Goal: Ask a question: Seek information or help from site administrators or community

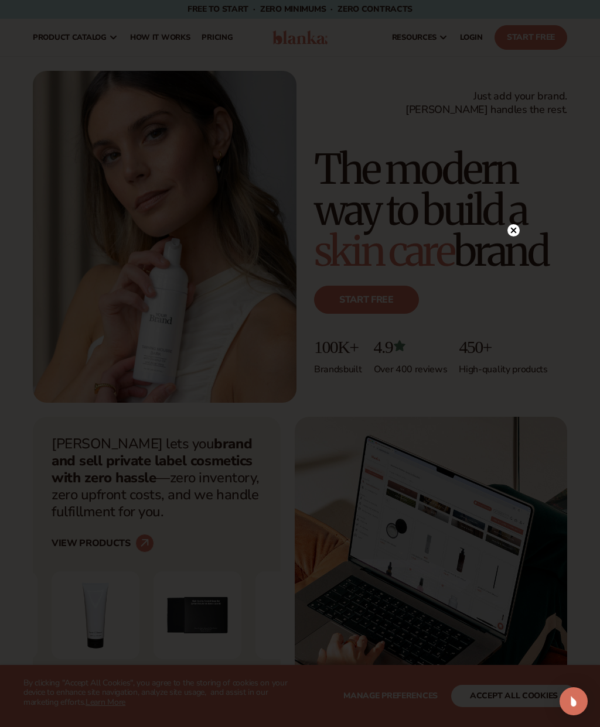
click at [511, 234] on circle at bounding box center [513, 230] width 12 height 12
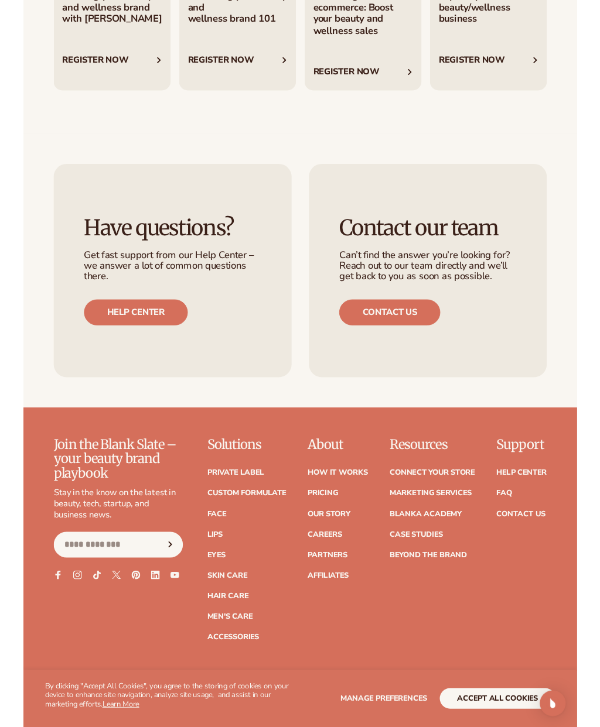
scroll to position [4440, 0]
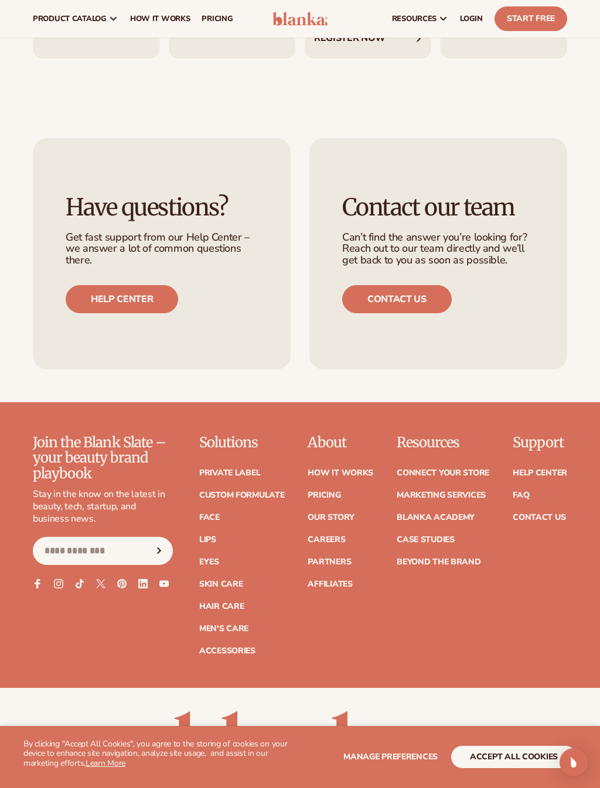
click at [556, 514] on link "Contact Us" at bounding box center [538, 518] width 53 height 8
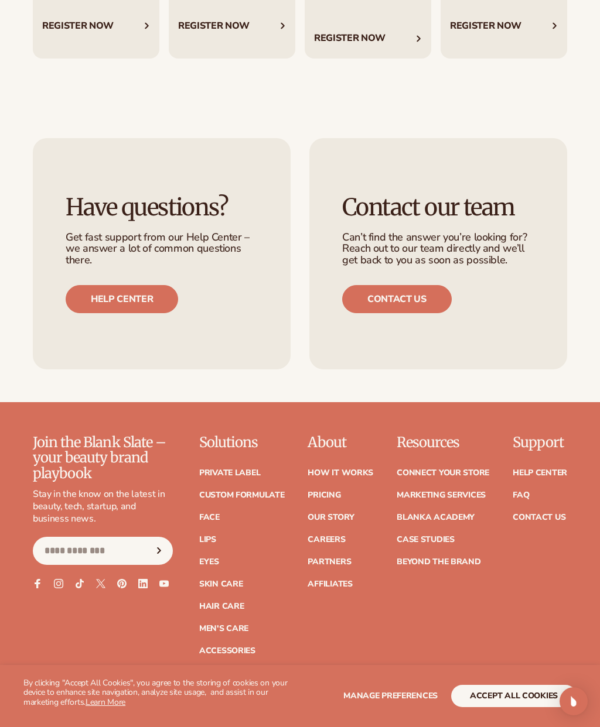
click at [220, 514] on link "Face" at bounding box center [209, 518] width 20 height 8
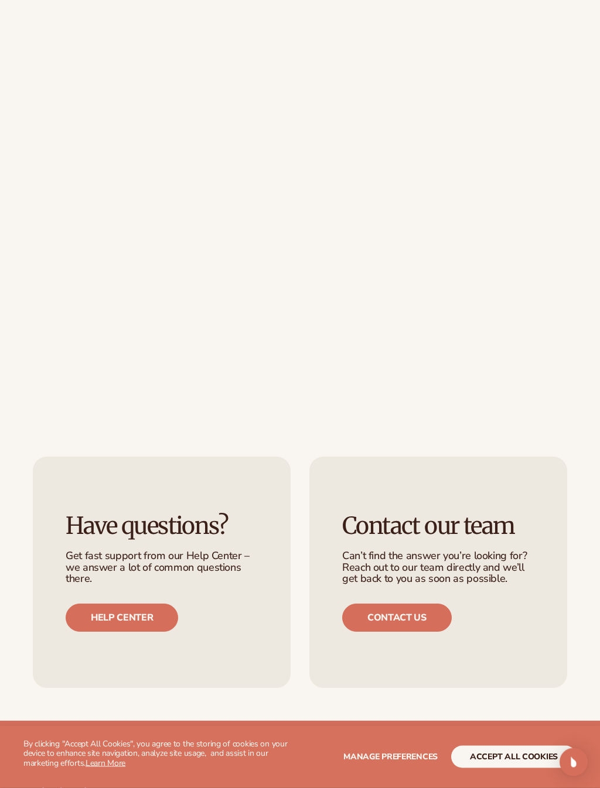
scroll to position [363, 0]
click at [418, 617] on link "Contact us" at bounding box center [397, 618] width 110 height 28
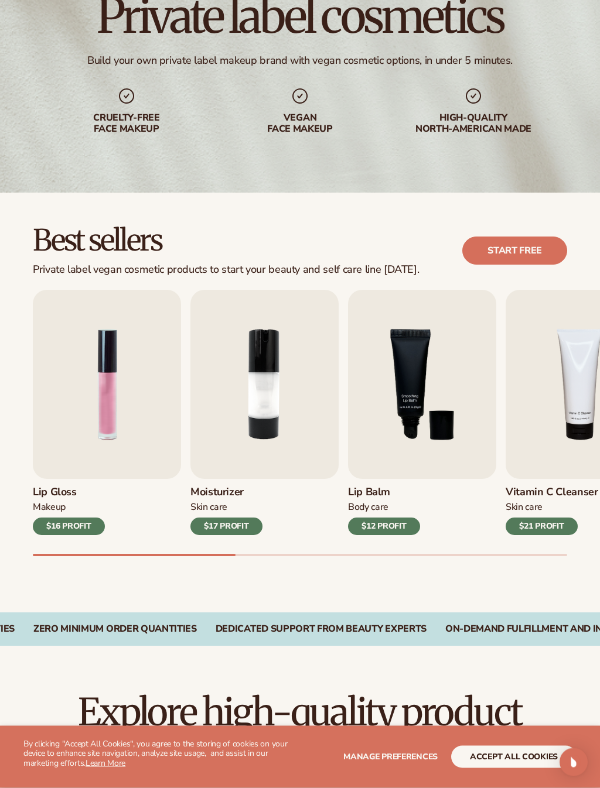
scroll to position [122, 0]
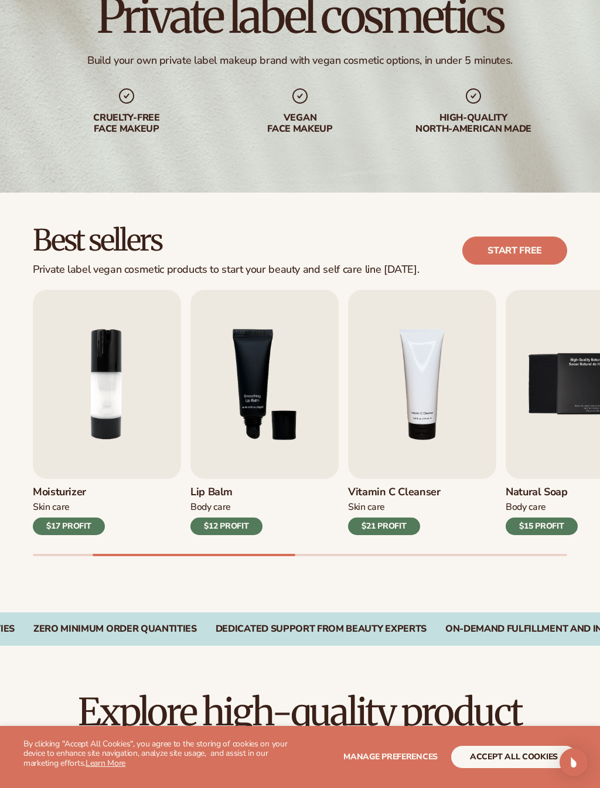
click at [543, 533] on div "$15 PROFIT" at bounding box center [541, 527] width 72 height 18
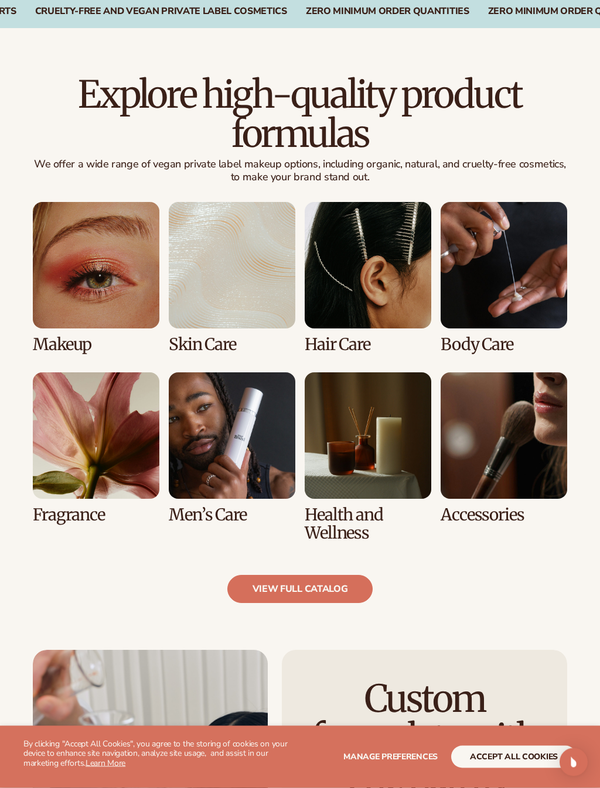
scroll to position [740, 0]
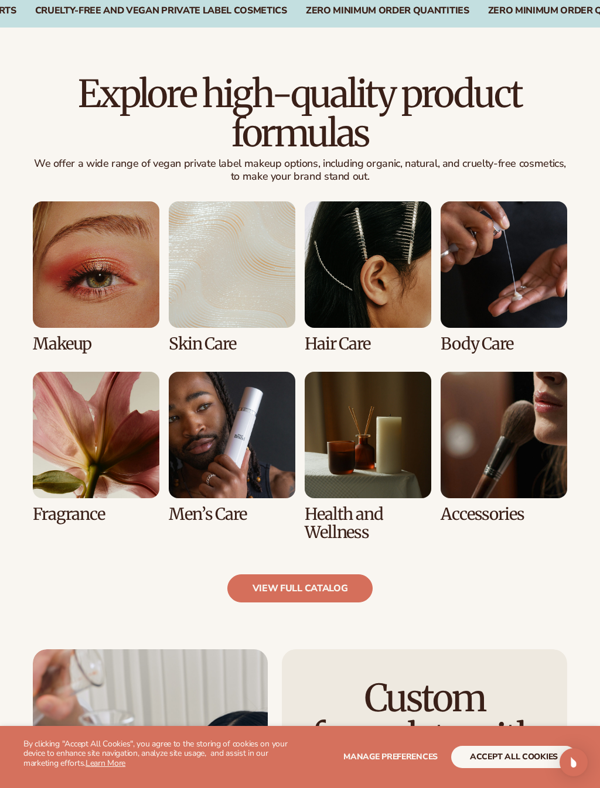
click at [578, 727] on img "Open Intercom Messenger" at bounding box center [573, 762] width 14 height 14
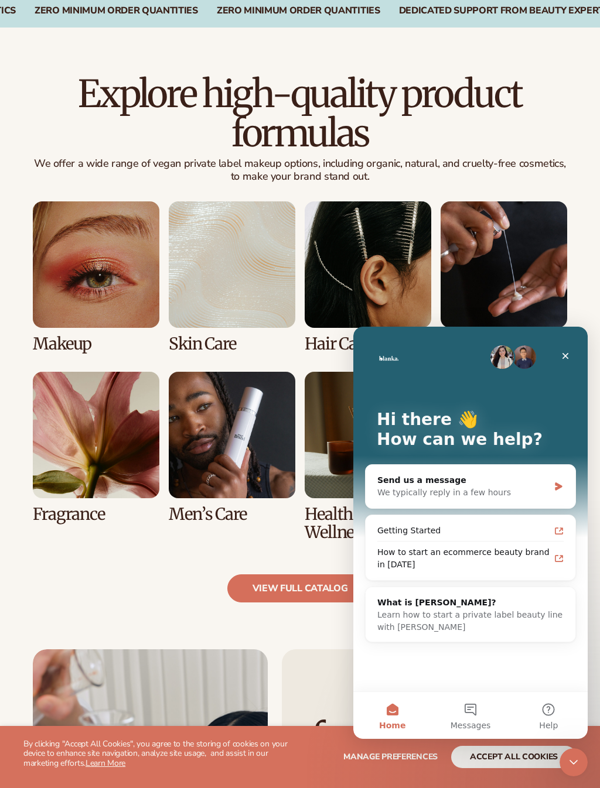
scroll to position [0, 0]
click at [515, 497] on div "We typically reply in a few hours" at bounding box center [463, 493] width 172 height 12
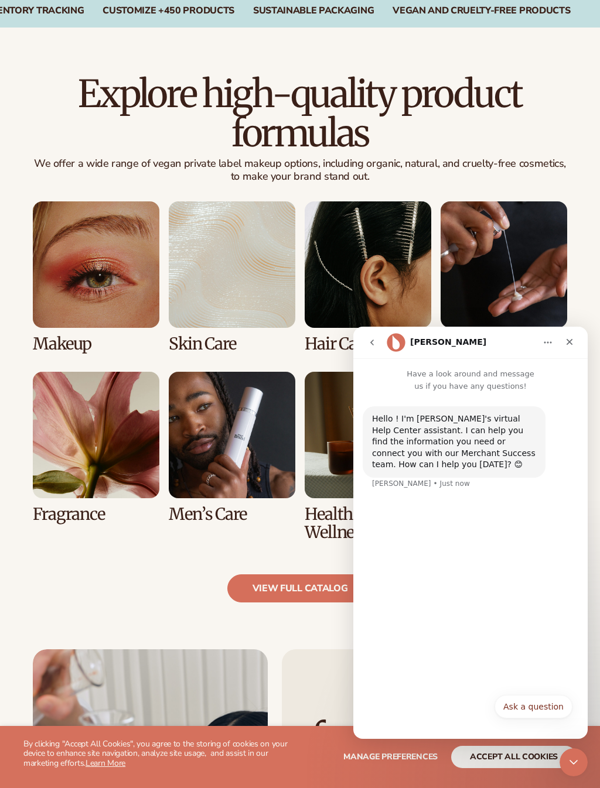
click at [396, 515] on div "Hello ! I'm Blanka's virtual Help Center assistant. I can help you find the inf…" at bounding box center [470, 539] width 234 height 295
click at [444, 706] on div "Ask a question Ask a question" at bounding box center [470, 710] width 204 height 30
click at [543, 710] on button "Ask a question" at bounding box center [533, 706] width 78 height 23
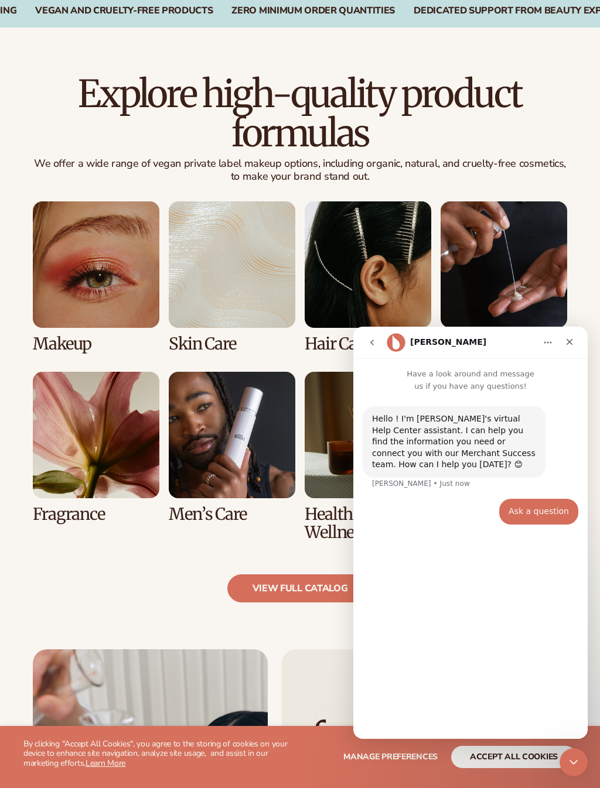
click at [502, 673] on div "Hello ! I'm Blanka's virtual Help Center assistant. I can help you find the inf…" at bounding box center [470, 560] width 234 height 337
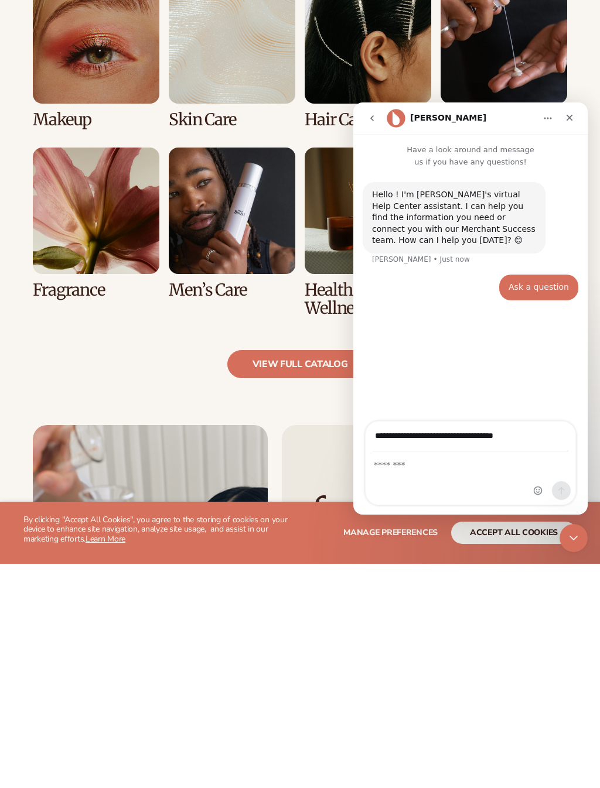
type input "**********"
click at [562, 495] on icon "Send a message…" at bounding box center [560, 490] width 9 height 9
click at [558, 493] on icon "Send a message…" at bounding box center [560, 490] width 9 height 9
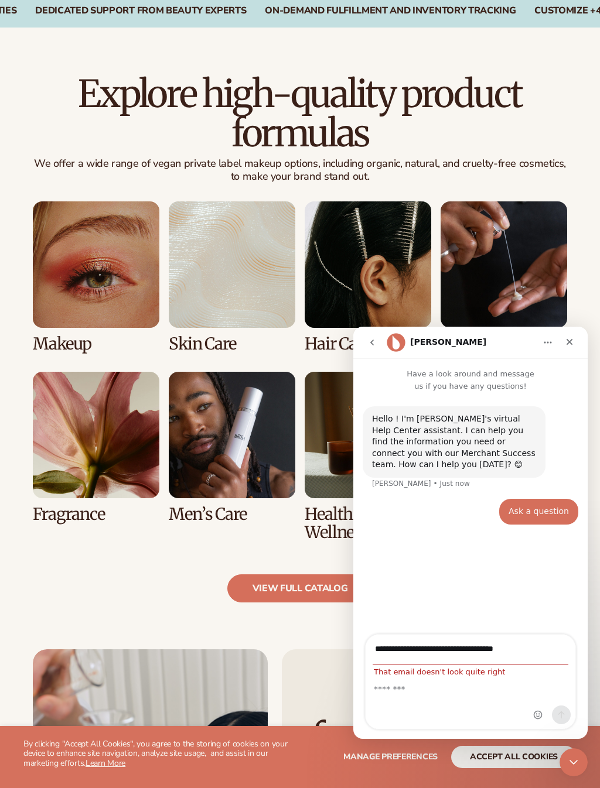
click at [546, 675] on div "Intercom messenger" at bounding box center [552, 682] width 46 height 94
click at [403, 695] on textarea "Message…" at bounding box center [470, 686] width 210 height 20
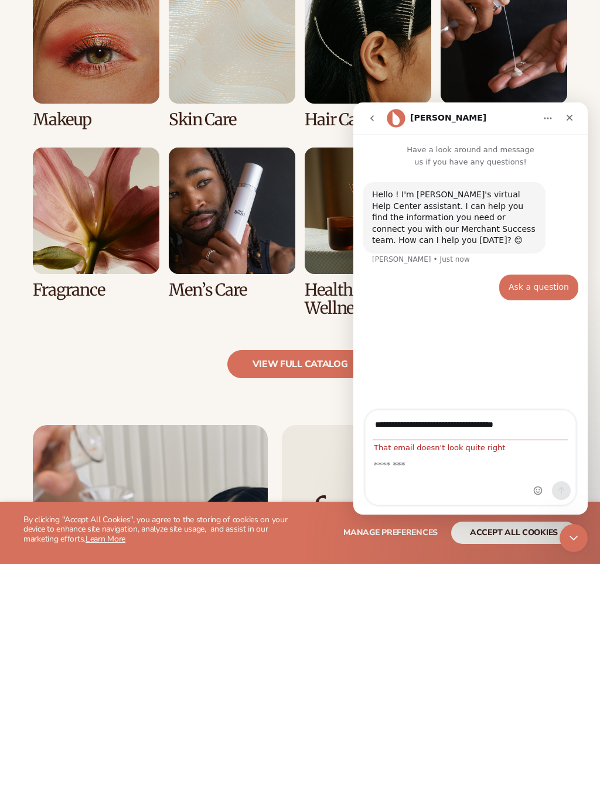
click at [530, 360] on div "Hello ! I'm Blanka's virtual Help Center assistant. I can help you find the inf…" at bounding box center [470, 290] width 234 height 244
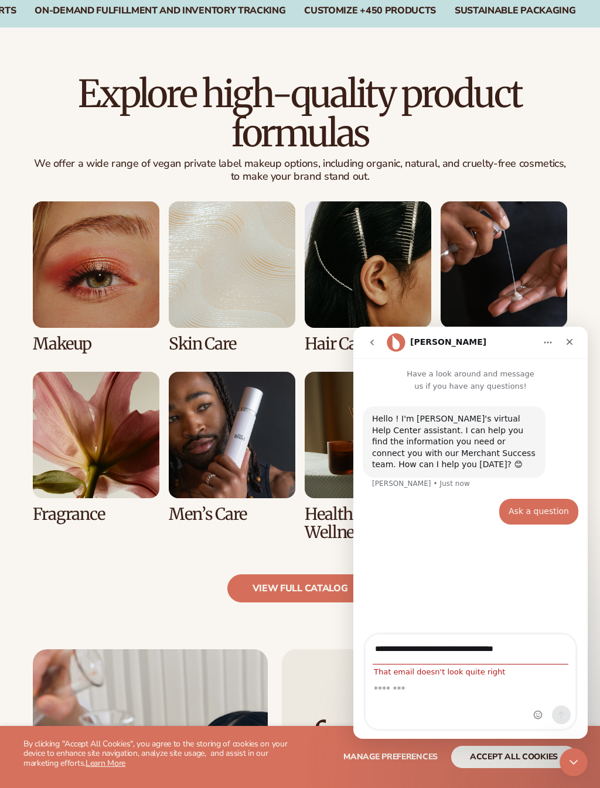
click at [574, 343] on div "Close" at bounding box center [569, 341] width 21 height 21
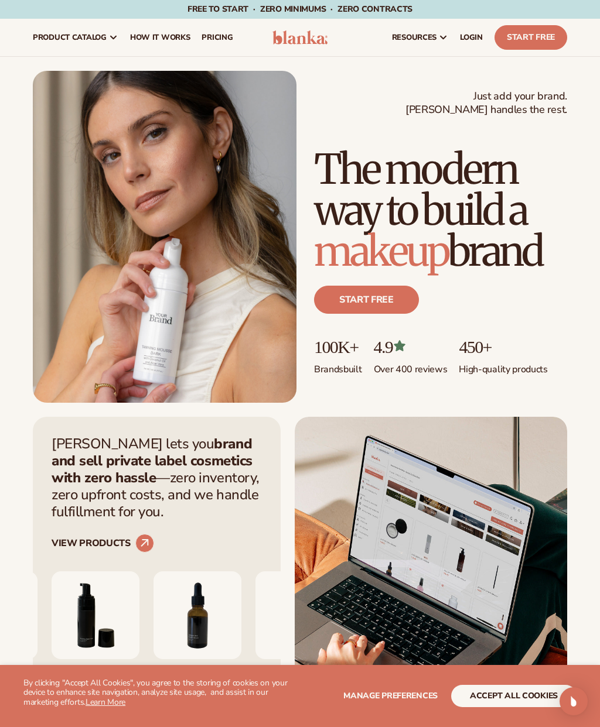
click at [362, 82] on div "Just add your brand. Blanka handles the rest. beauty,skin care,wellness,makeup …" at bounding box center [300, 237] width 534 height 332
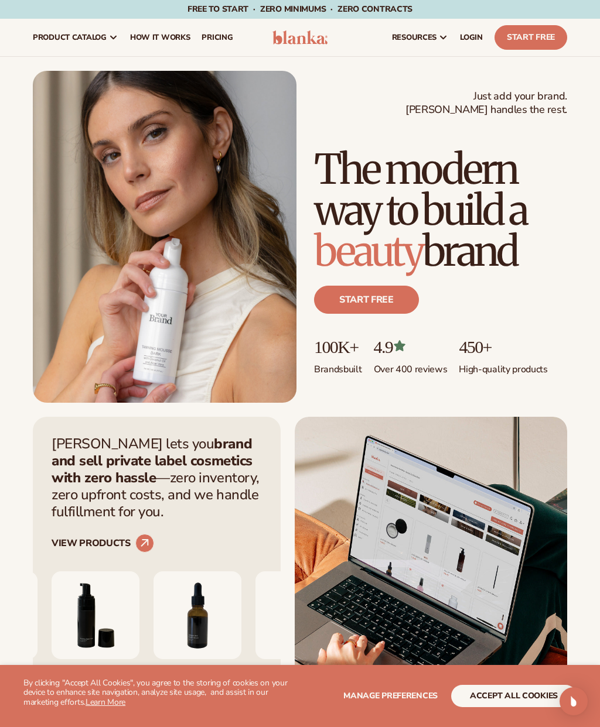
click at [478, 39] on span "LOGIN" at bounding box center [471, 37] width 23 height 9
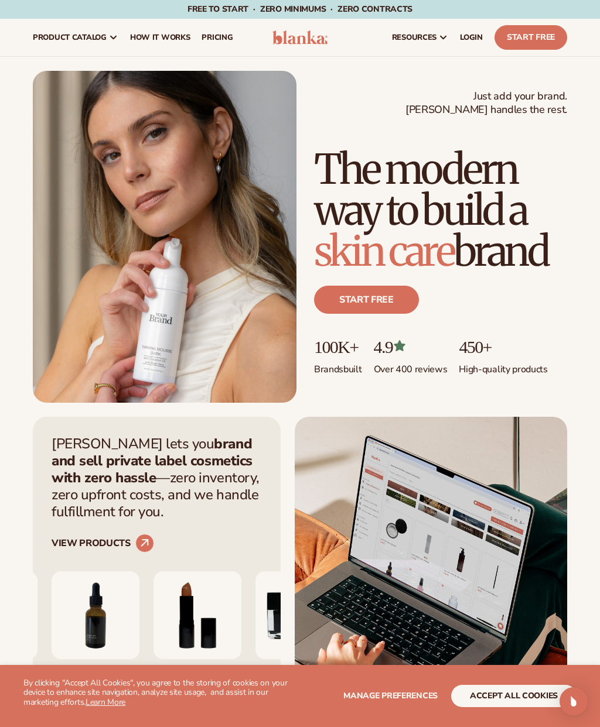
click at [480, 40] on span "LOGIN" at bounding box center [471, 37] width 23 height 9
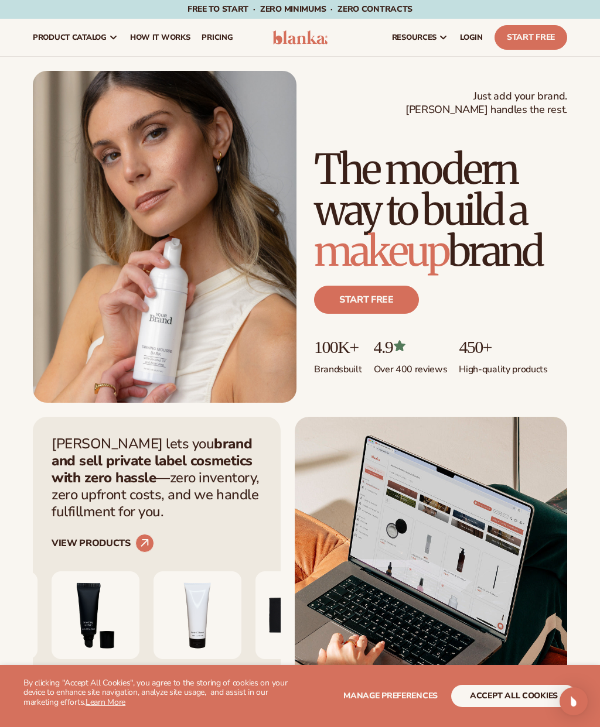
click at [539, 42] on link "Start Free" at bounding box center [530, 37] width 73 height 25
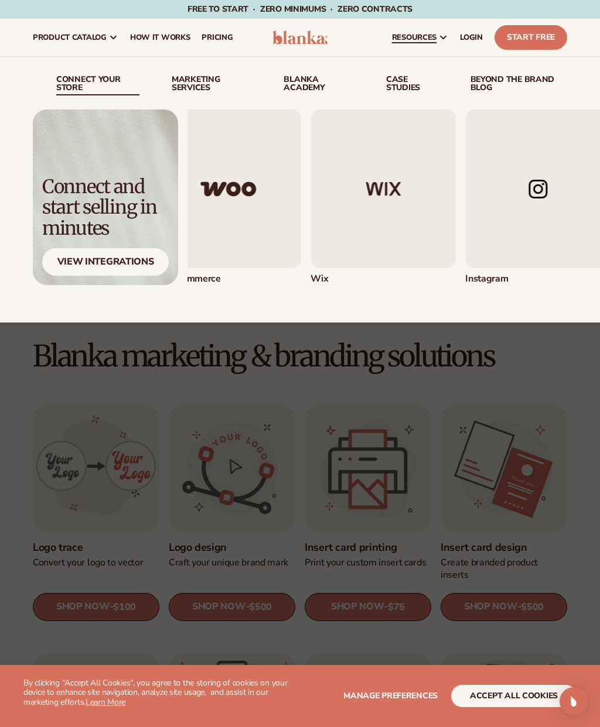
click at [404, 200] on img "3 / 5" at bounding box center [382, 189] width 145 height 159
click at [384, 191] on img "3 / 5" at bounding box center [382, 189] width 145 height 159
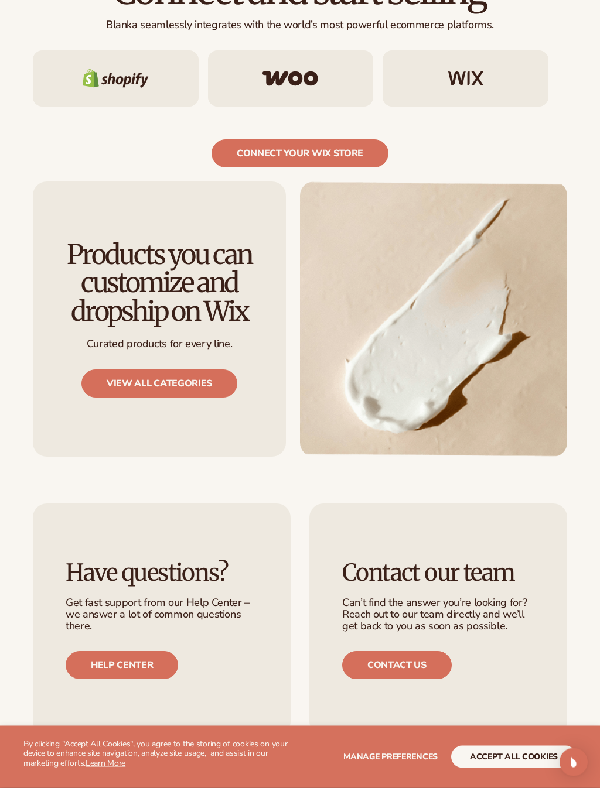
scroll to position [894, 0]
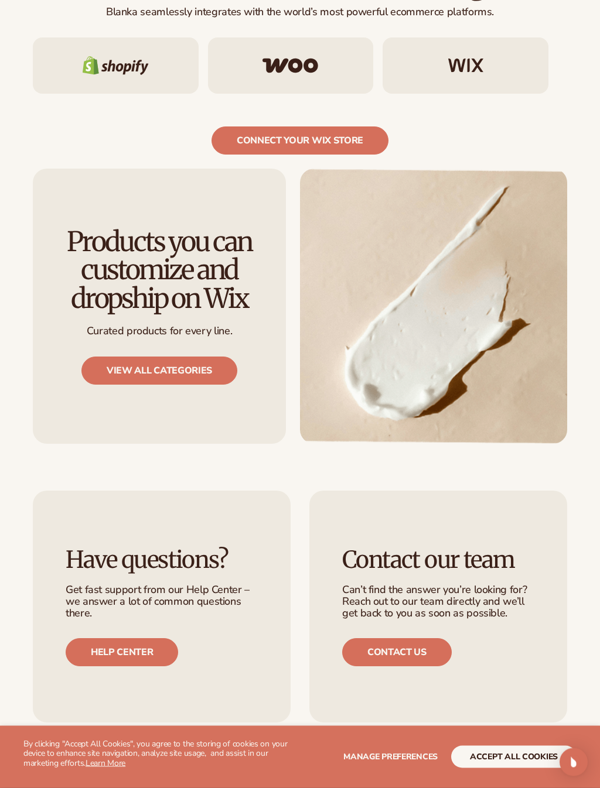
click at [414, 639] on link "Contact us" at bounding box center [397, 653] width 110 height 28
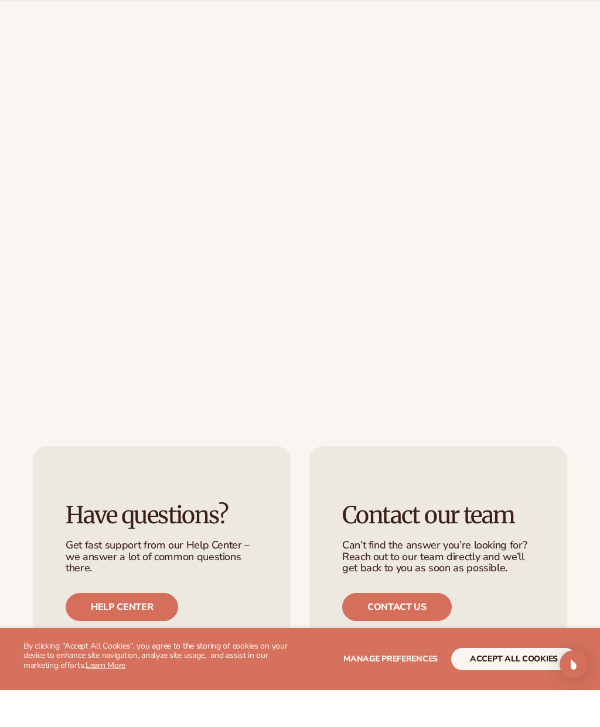
scroll to position [335, 0]
